Goal: Information Seeking & Learning: Learn about a topic

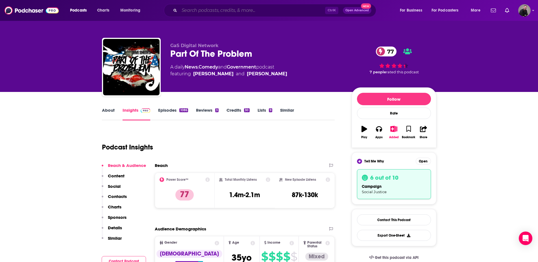
click at [205, 6] on input "Search podcasts, credits, & more..." at bounding box center [252, 10] width 146 height 9
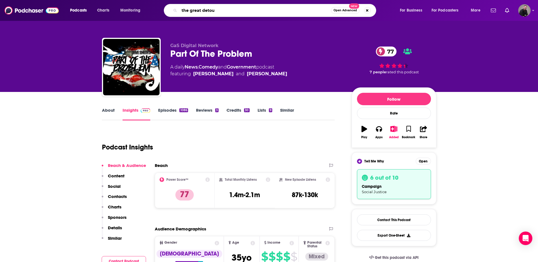
type input "the great detour"
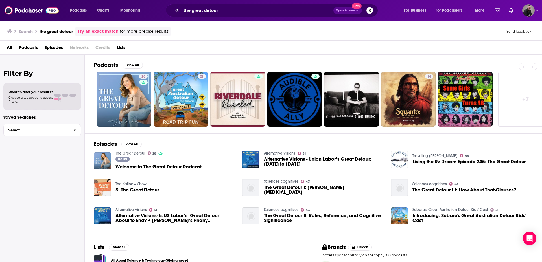
click at [151, 167] on span "Welcome to The Great Detour Podcast" at bounding box center [158, 167] width 86 height 5
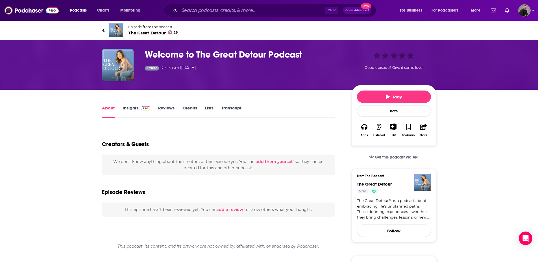
click at [132, 108] on link "Insights" at bounding box center [136, 111] width 28 height 13
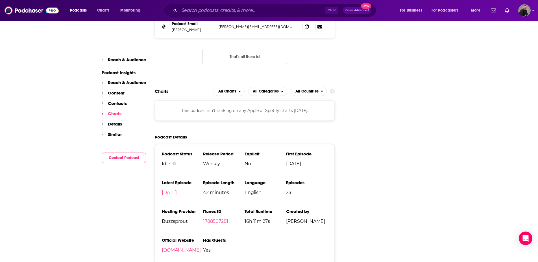
scroll to position [593, 0]
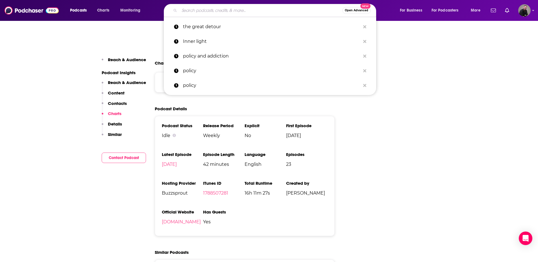
click at [229, 1] on div "Podcasts Charts Monitoring Open Advanced New the great detour Inner light polic…" at bounding box center [269, 10] width 538 height 21
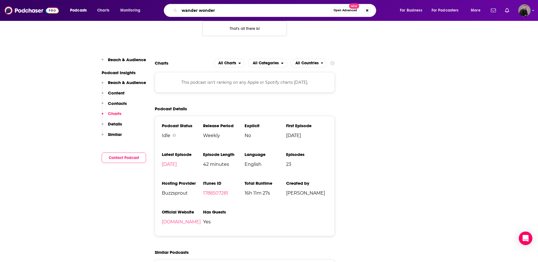
type input "wander wonders"
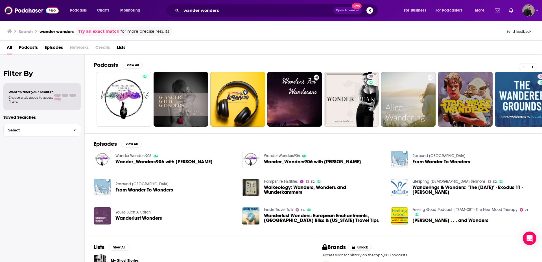
click at [133, 164] on span "Wander_Wonders906 with [PERSON_NAME]" at bounding box center [163, 161] width 97 height 5
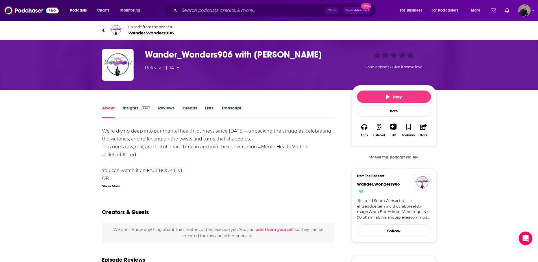
click at [134, 106] on link "Insights" at bounding box center [136, 111] width 28 height 13
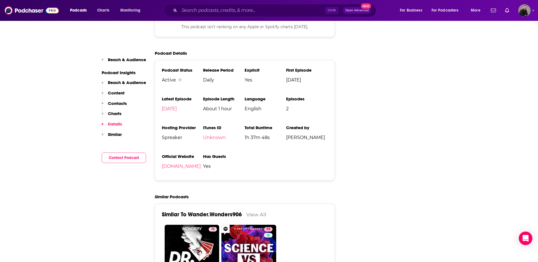
scroll to position [621, 0]
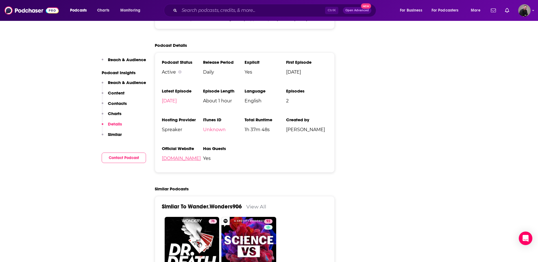
click at [187, 158] on link "[DOMAIN_NAME]" at bounding box center [181, 158] width 39 height 5
click at [179, 158] on link "[DOMAIN_NAME]" at bounding box center [181, 158] width 39 height 5
click at [200, 8] on input "Search podcasts, credits, & more..." at bounding box center [252, 10] width 146 height 9
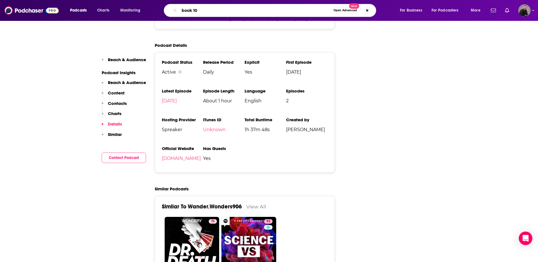
type input "book 101"
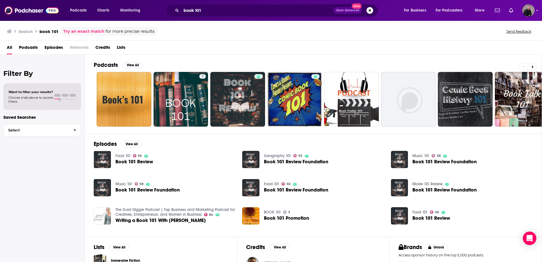
click at [28, 46] on span "Podcasts" at bounding box center [28, 49] width 19 height 12
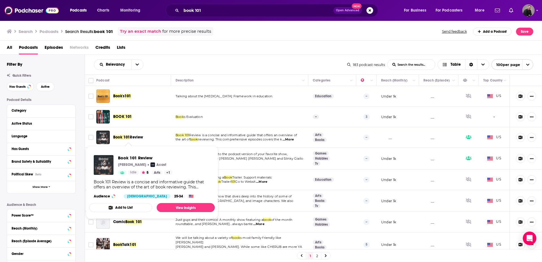
click at [123, 139] on span "Book 101" at bounding box center [121, 137] width 17 height 5
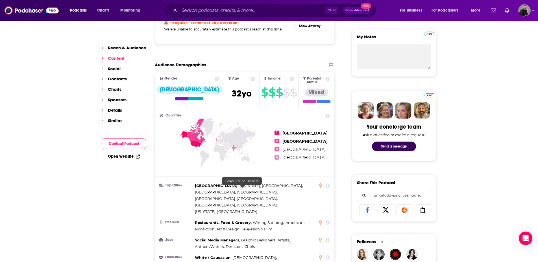
scroll to position [198, 0]
